Goal: Task Accomplishment & Management: Complete application form

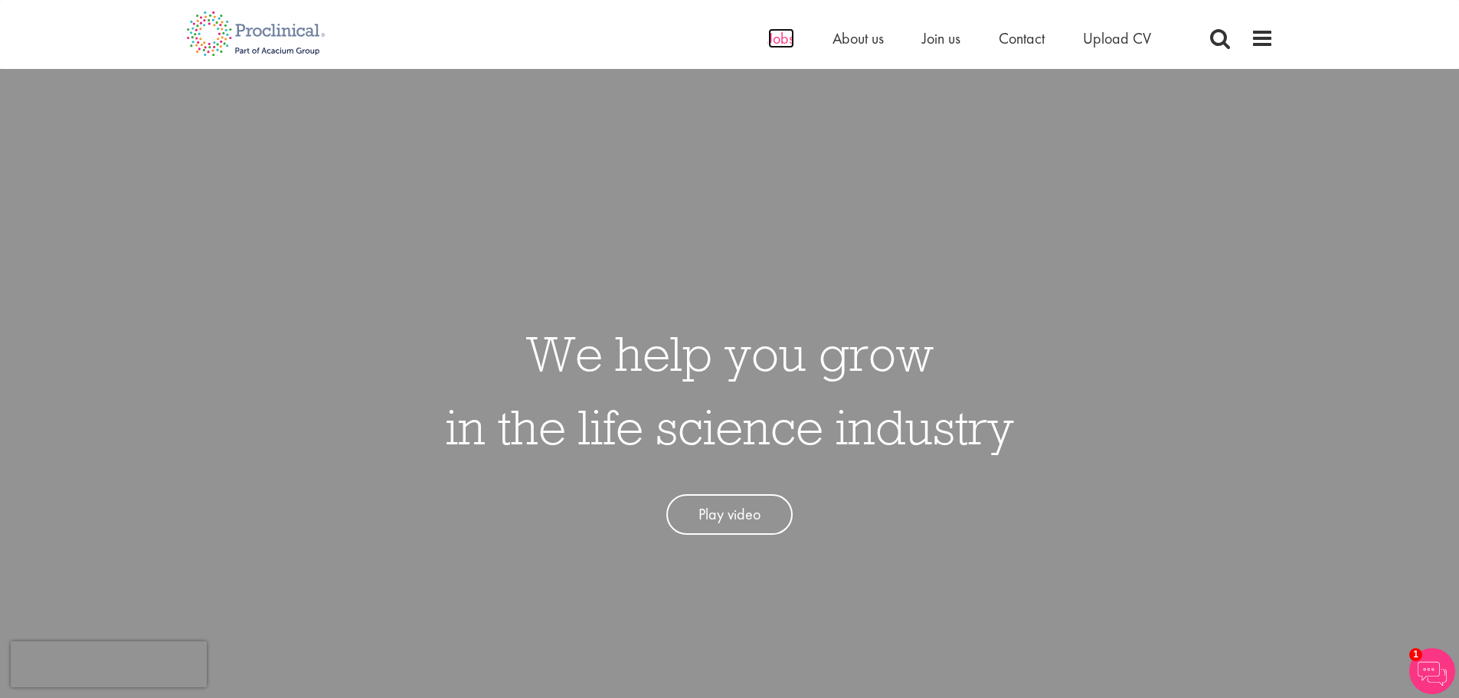
click at [784, 37] on span "Jobs" at bounding box center [781, 38] width 26 height 20
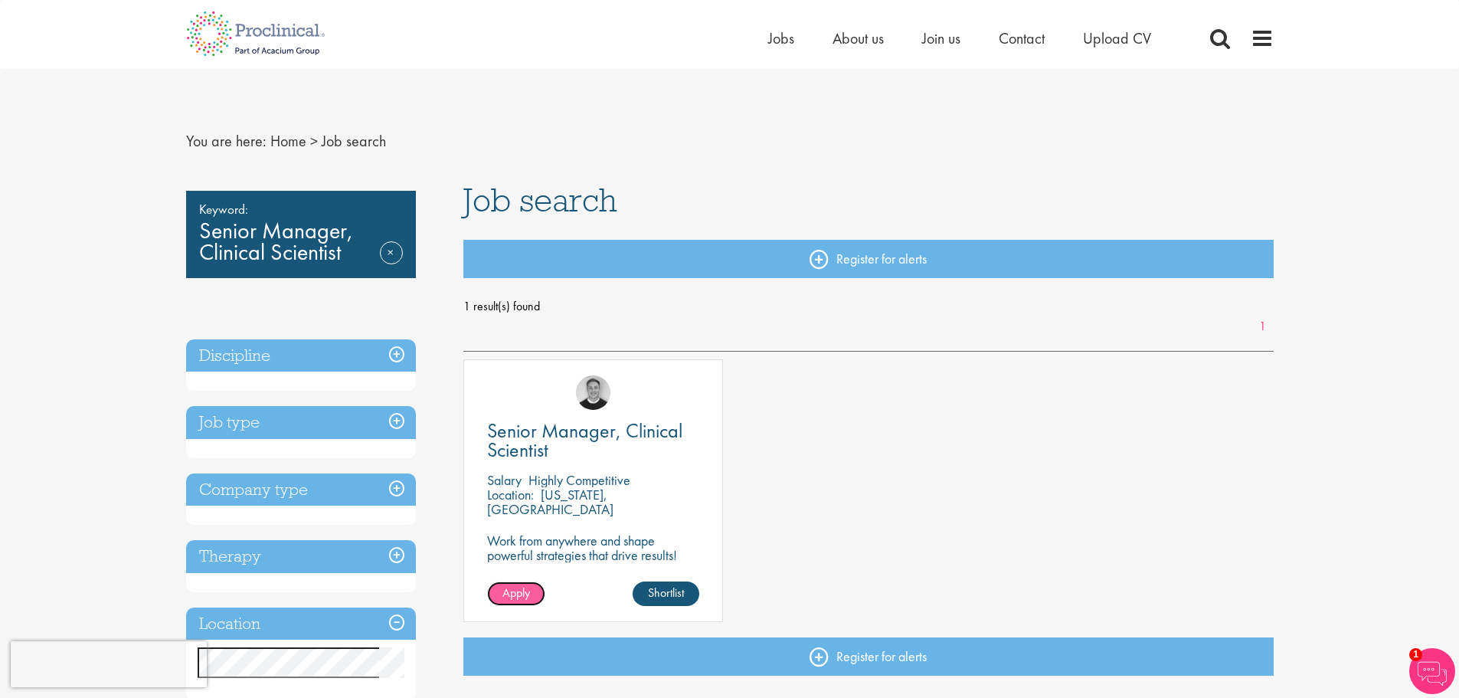
click at [513, 593] on span "Apply" at bounding box center [517, 593] width 28 height 16
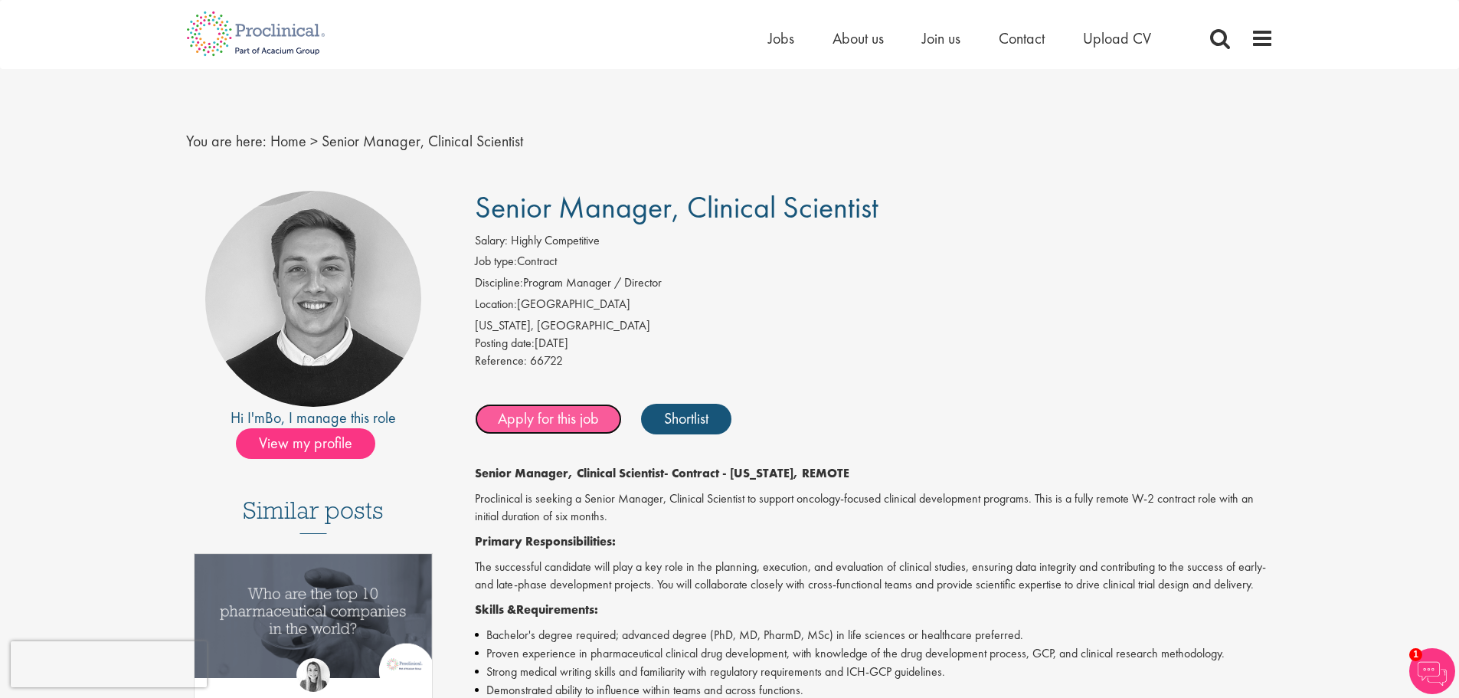
click at [545, 419] on link "Apply for this job" at bounding box center [548, 419] width 147 height 31
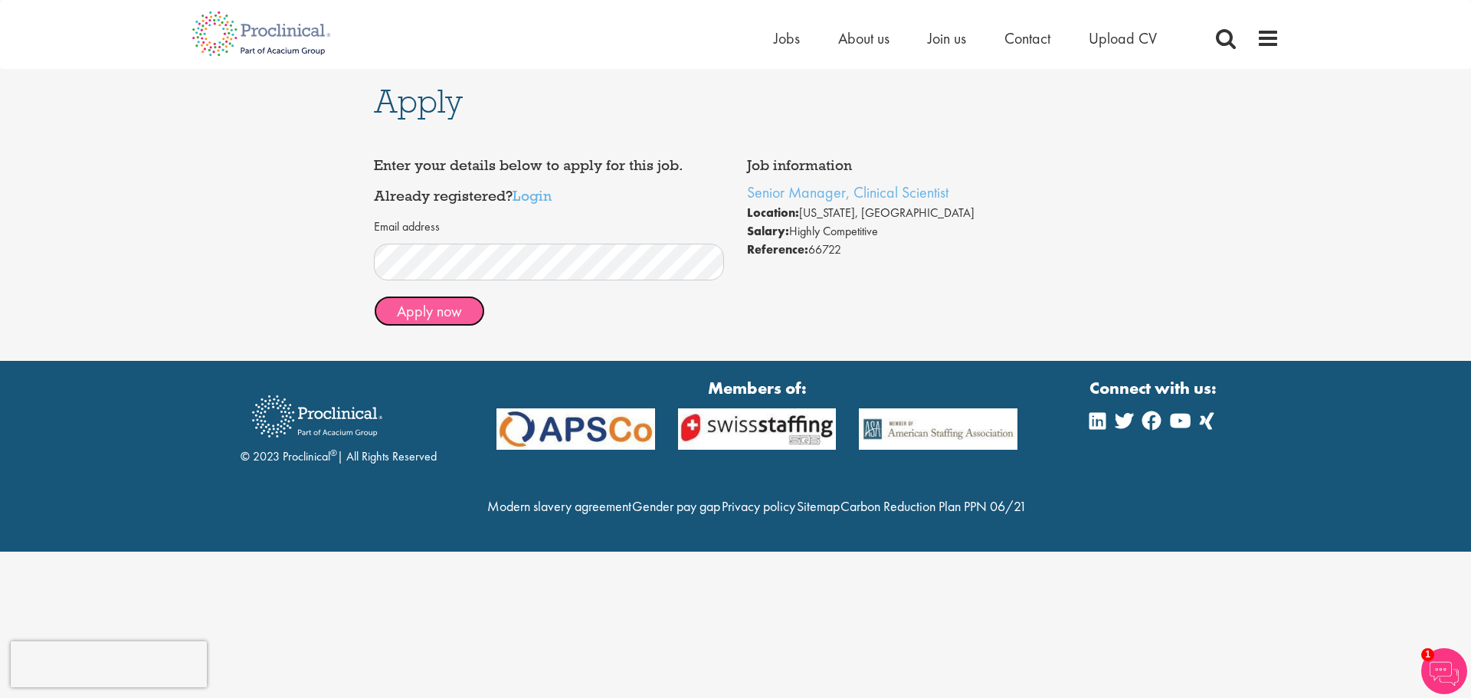
click at [441, 307] on button "Apply now" at bounding box center [429, 311] width 111 height 31
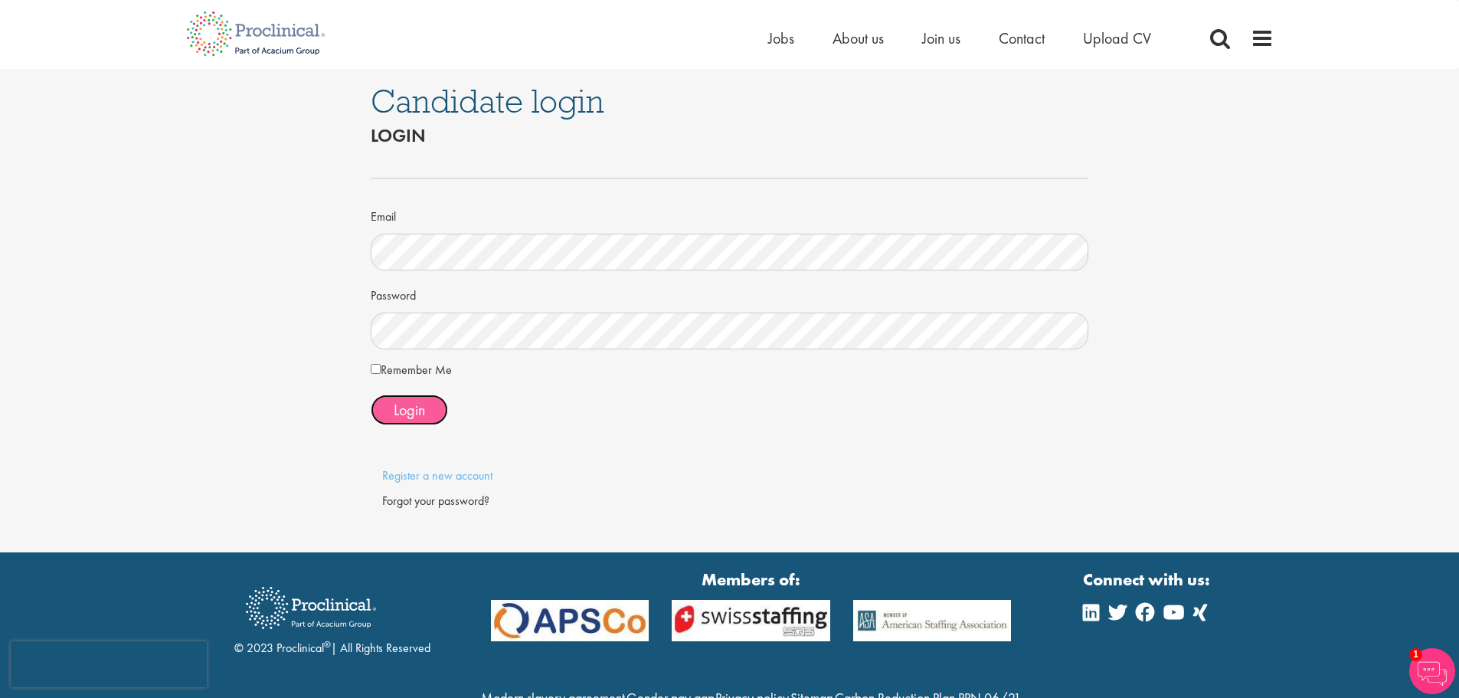
click at [414, 410] on span "Login" at bounding box center [409, 410] width 31 height 20
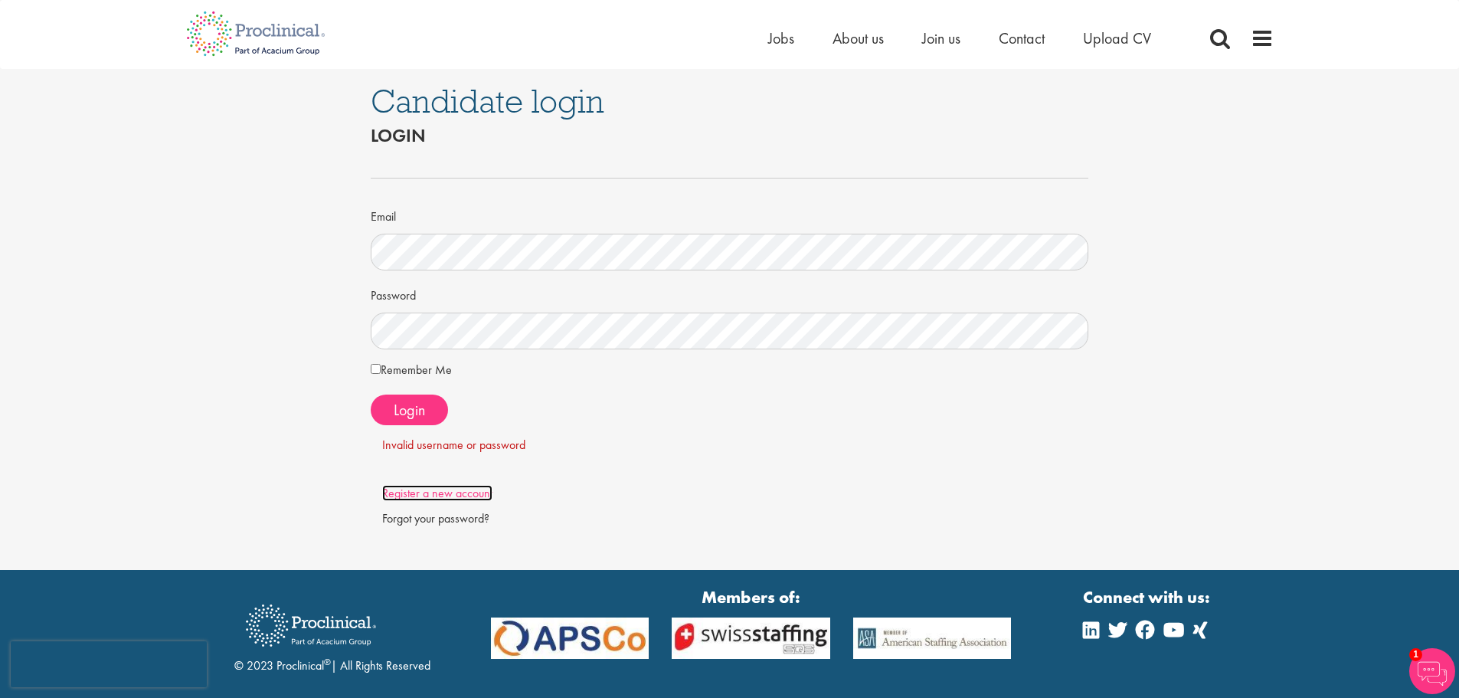
click at [439, 491] on link "Register a new account" at bounding box center [437, 493] width 110 height 16
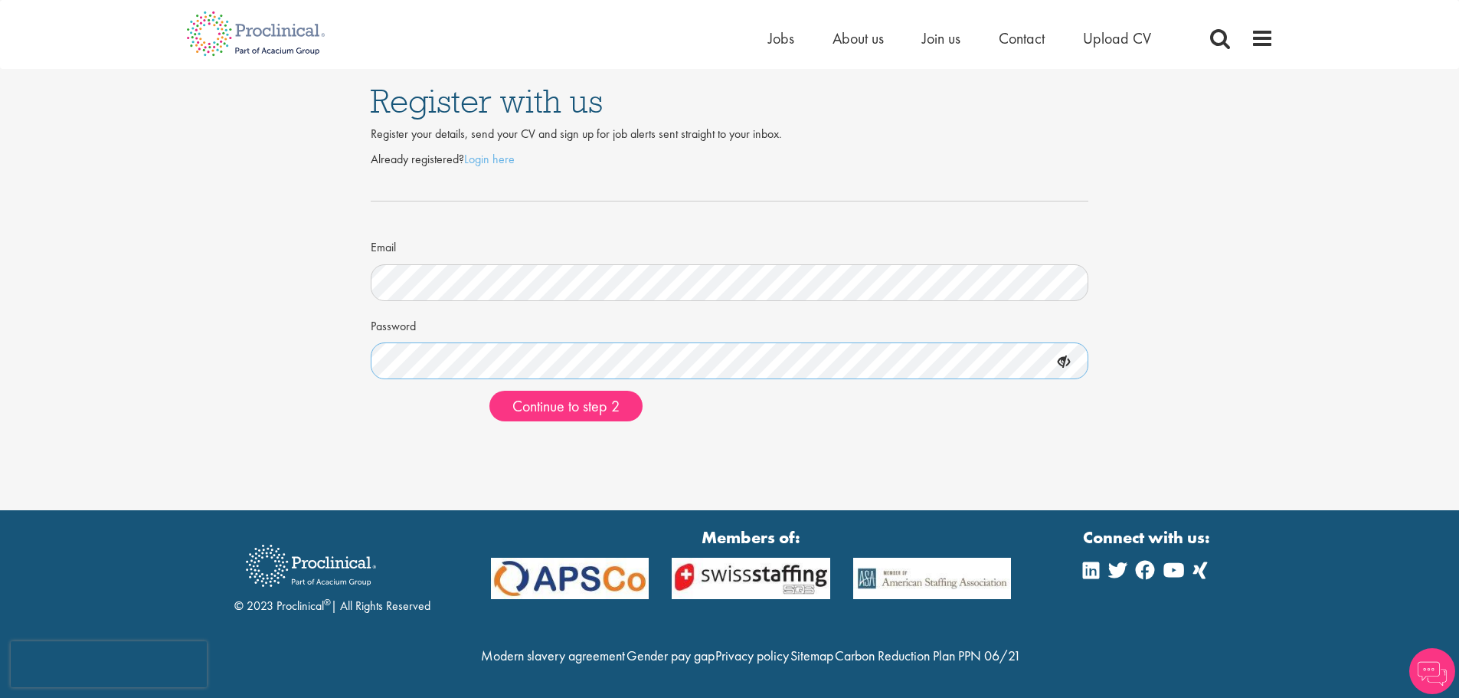
click at [340, 345] on div "Register with us Register your details, send your CV and sign up for job alerts…" at bounding box center [730, 251] width 1482 height 365
click at [574, 410] on span "Continue to step 2" at bounding box center [565, 406] width 107 height 20
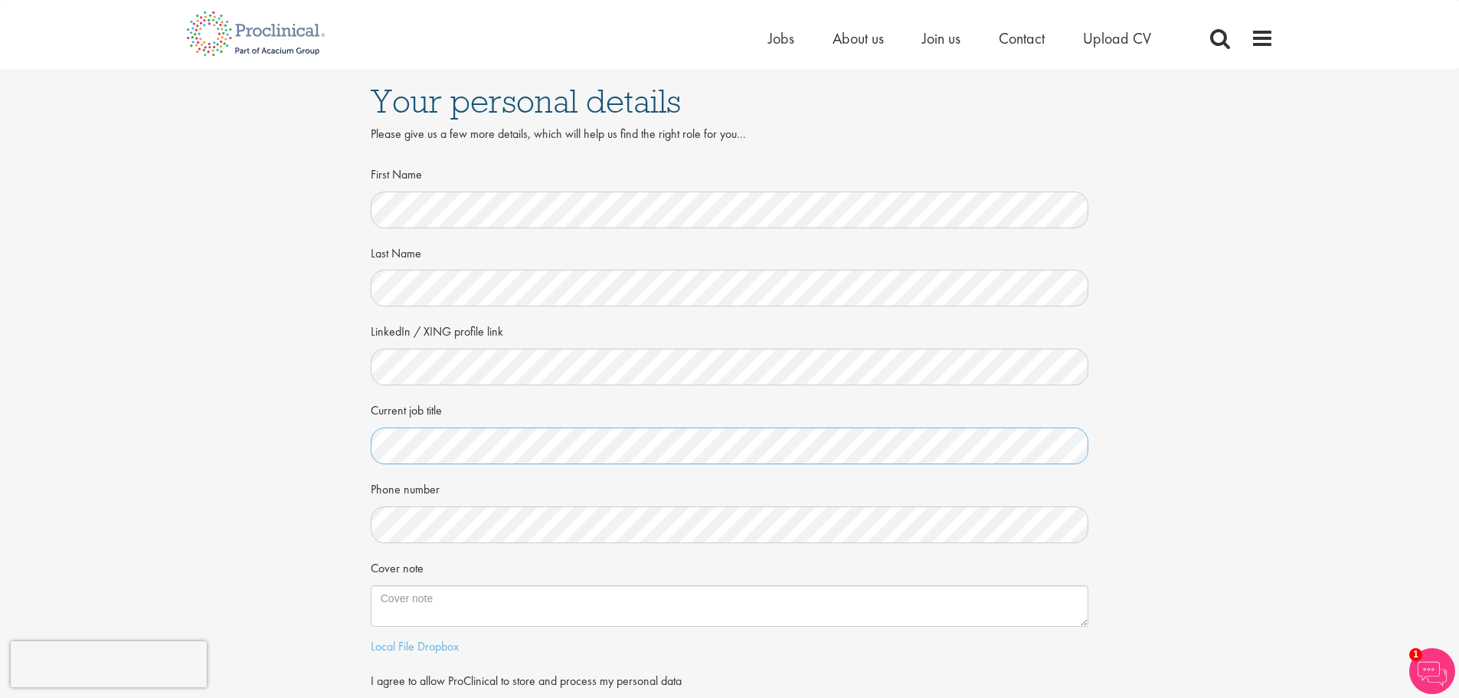
click at [322, 427] on div "Your personal details Please give us a few more details, which will help us fin…" at bounding box center [730, 419] width 1482 height 701
click at [294, 519] on div "Your personal details Please give us a few more details, which will help us fin…" at bounding box center [730, 419] width 1482 height 701
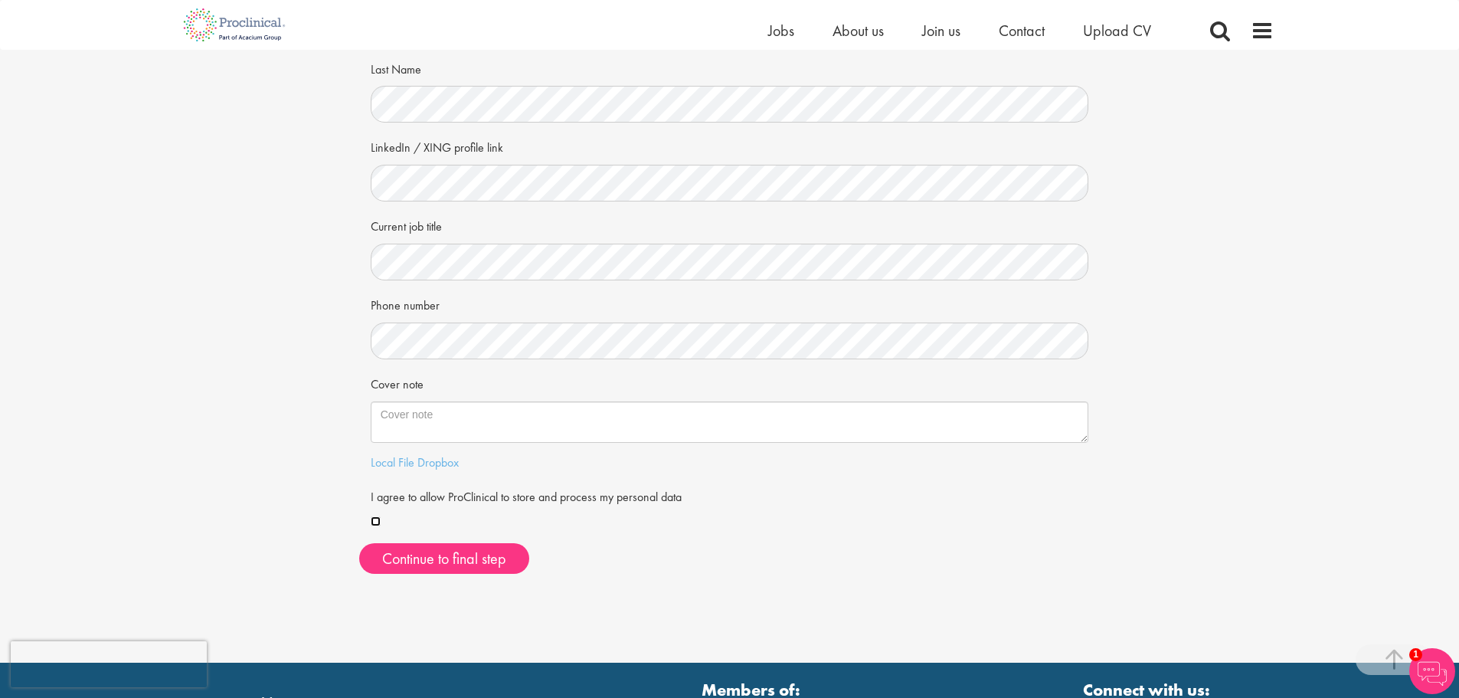
scroll to position [306, 0]
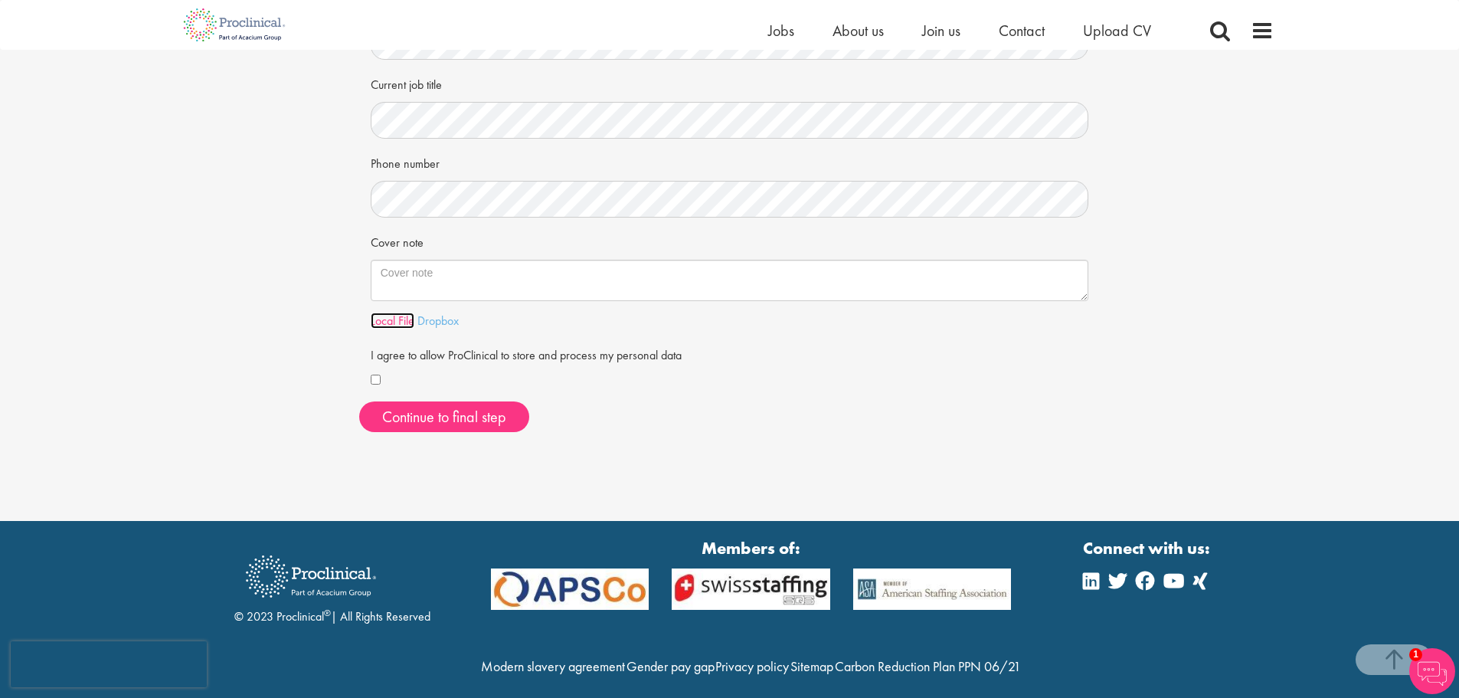
click at [388, 320] on link "Local File" at bounding box center [393, 321] width 44 height 16
click at [399, 317] on link "Local File" at bounding box center [393, 321] width 44 height 16
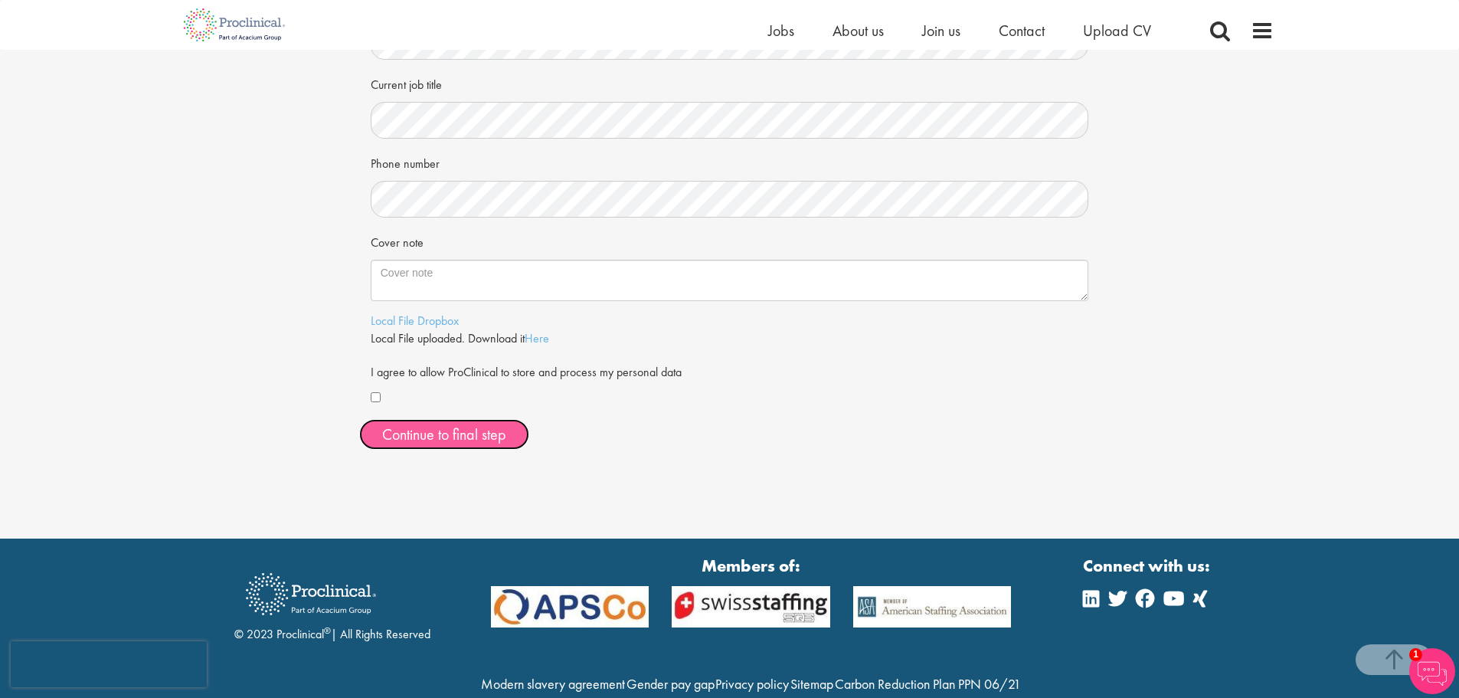
click at [432, 428] on button "Continue to final step" at bounding box center [444, 434] width 170 height 31
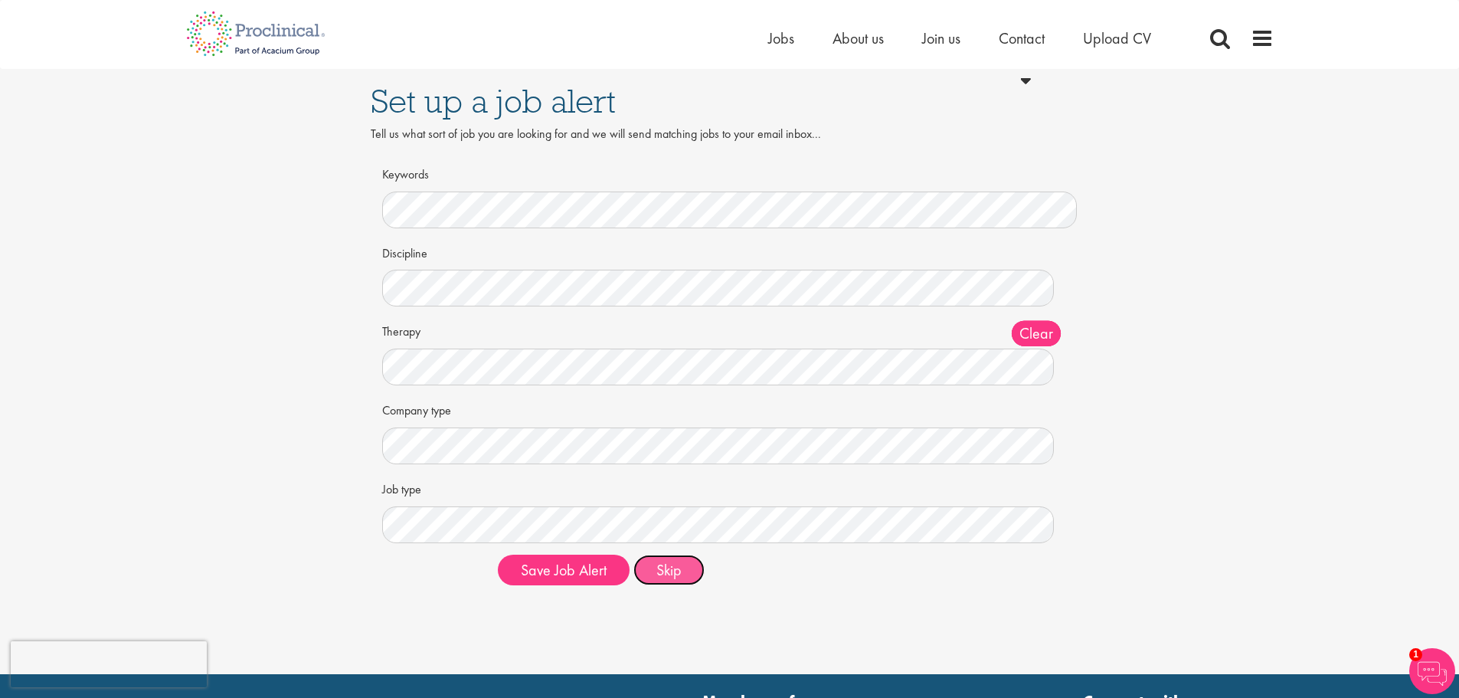
click at [673, 575] on button "Skip" at bounding box center [669, 570] width 71 height 31
